Goal: Task Accomplishment & Management: Manage account settings

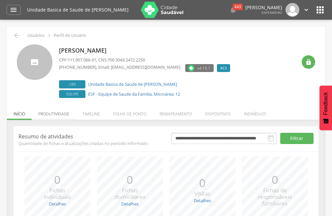
click at [57, 114] on li "Produtividade" at bounding box center [54, 112] width 44 height 15
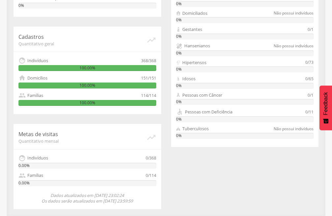
scroll to position [115, 0]
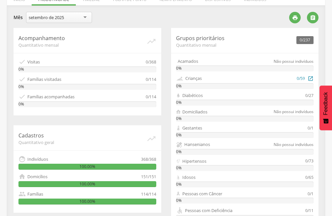
click at [299, 79] on div "0/59" at bounding box center [300, 79] width 8 height 8
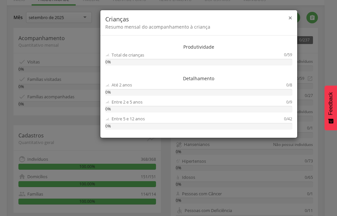
click at [289, 18] on span "×" at bounding box center [290, 17] width 4 height 9
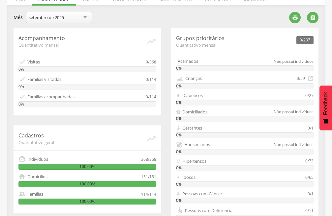
scroll to position [213, 0]
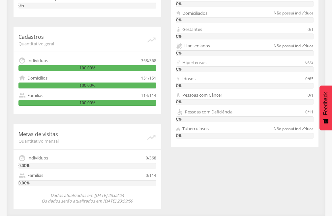
click at [153, 175] on div "0/114" at bounding box center [151, 175] width 11 height 7
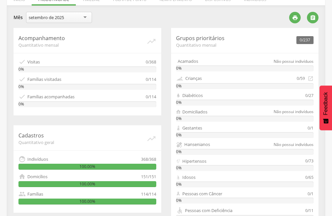
scroll to position [16, 0]
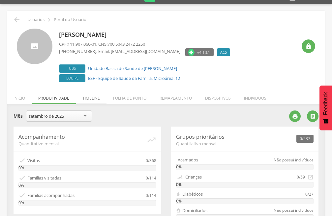
click at [92, 97] on li "Timeline" at bounding box center [91, 96] width 31 height 15
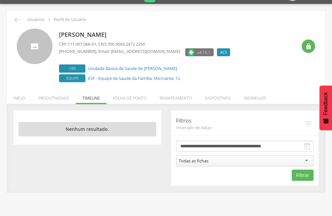
scroll to position [20, 0]
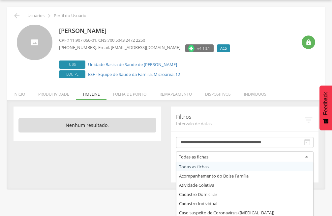
click at [304, 157] on div "Todas as fichas" at bounding box center [245, 157] width 138 height 12
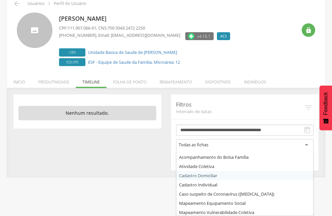
scroll to position [0, 0]
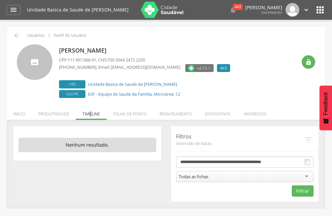
click at [90, 115] on ul "Início Produtividade Timeline Folha de ponto Remapeamento Gerenciar acesso Quar…" at bounding box center [166, 114] width 318 height 6
click at [303, 191] on button "Filtrar" at bounding box center [302, 191] width 22 height 11
click at [130, 114] on li "Folha de ponto" at bounding box center [129, 112] width 46 height 15
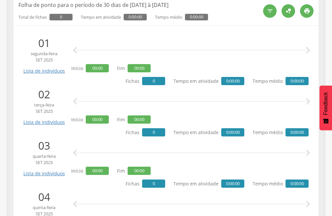
scroll to position [198, 0]
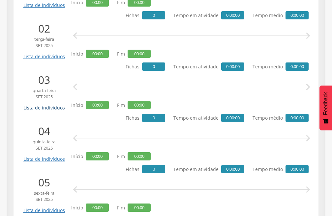
click at [56, 108] on link "Lista de indivíduos" at bounding box center [44, 106] width 44 height 12
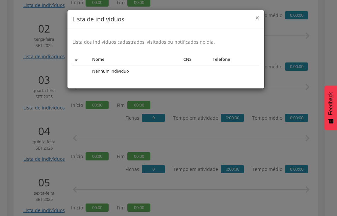
click at [255, 16] on div "× Lista de indivíduos" at bounding box center [165, 19] width 197 height 19
click at [257, 17] on span "×" at bounding box center [258, 17] width 4 height 9
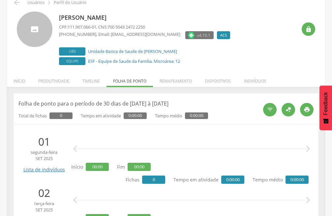
scroll to position [0, 0]
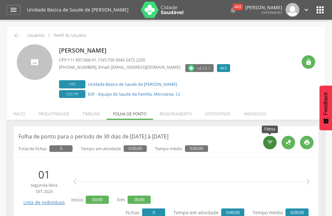
click at [273, 141] on div "" at bounding box center [269, 142] width 13 height 13
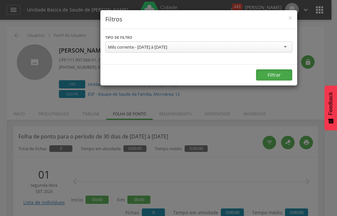
click at [271, 75] on button "Filtrar" at bounding box center [274, 74] width 36 height 11
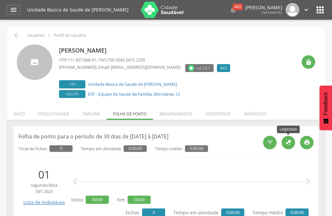
scroll to position [66, 0]
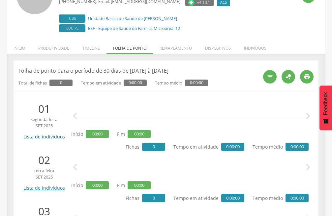
click at [55, 136] on link "Lista de indivíduos" at bounding box center [44, 135] width 44 height 12
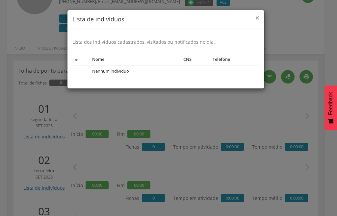
click at [256, 18] on span "×" at bounding box center [258, 17] width 4 height 9
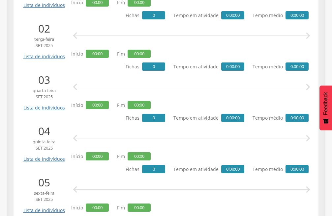
scroll to position [165, 0]
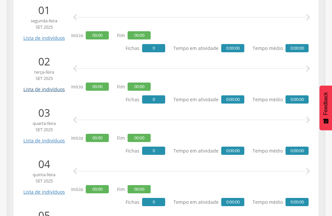
click at [48, 89] on link "Lista de indivíduos" at bounding box center [44, 87] width 44 height 12
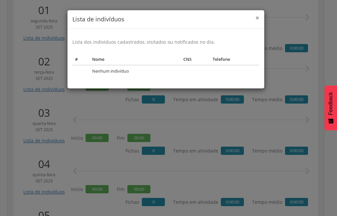
click at [258, 16] on span "×" at bounding box center [258, 17] width 4 height 9
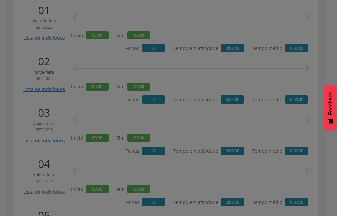
click at [258, 9] on div "× Lista de indivíduos" at bounding box center [165, -1] width 197 height 19
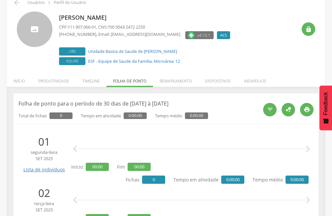
scroll to position [0, 0]
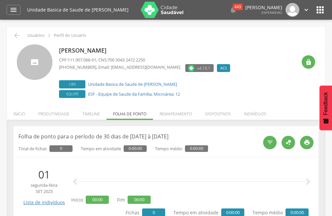
click at [317, 6] on icon "" at bounding box center [319, 10] width 11 height 11
click at [317, 12] on icon "" at bounding box center [319, 10] width 11 height 11
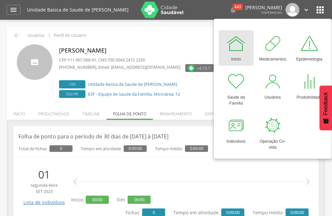
click at [317, 12] on icon "" at bounding box center [319, 10] width 11 height 11
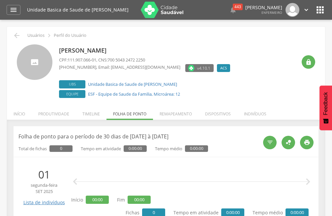
click at [317, 12] on icon "" at bounding box center [319, 10] width 11 height 11
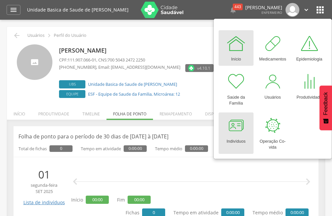
click at [236, 130] on div at bounding box center [236, 126] width 20 height 20
